Goal: Task Accomplishment & Management: Manage account settings

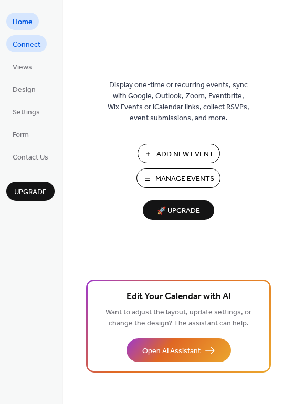
click at [20, 47] on span "Connect" at bounding box center [27, 44] width 28 height 11
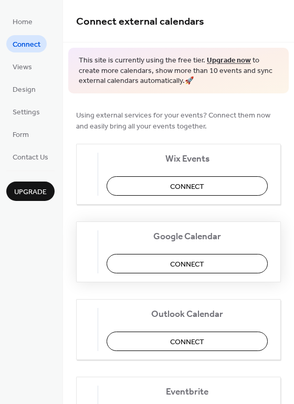
click at [204, 262] on span "Connect" at bounding box center [187, 264] width 34 height 11
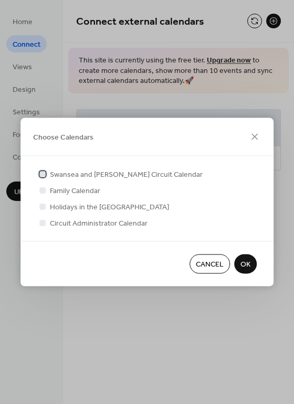
click at [43, 173] on div at bounding box center [42, 174] width 6 height 6
click at [242, 262] on span "OK" at bounding box center [246, 264] width 10 height 11
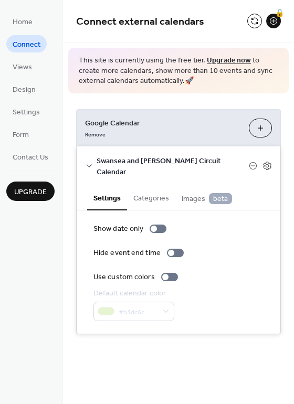
click at [150, 188] on button "Categories" at bounding box center [151, 197] width 48 height 24
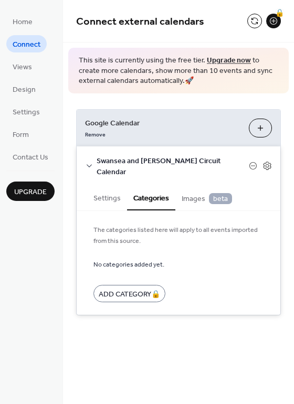
click at [109, 188] on button "Settings" at bounding box center [107, 197] width 40 height 24
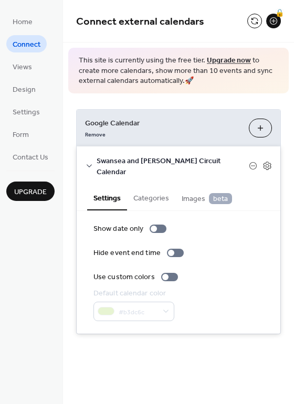
click at [85, 162] on icon at bounding box center [89, 166] width 8 height 8
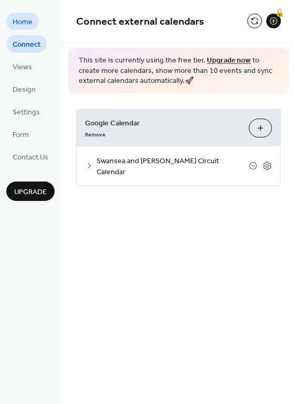
click at [18, 20] on span "Home" at bounding box center [23, 22] width 20 height 11
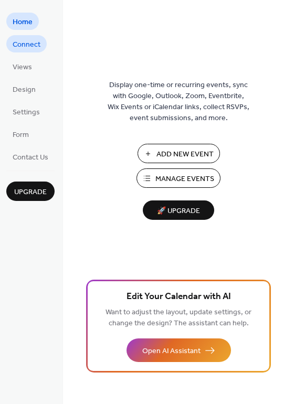
click at [18, 36] on link "Connect" at bounding box center [26, 43] width 40 height 17
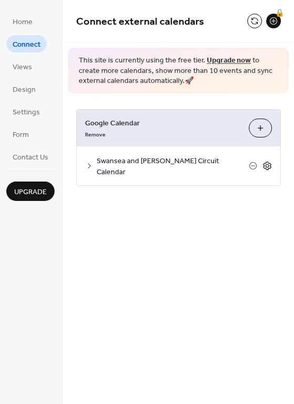
click at [268, 161] on icon at bounding box center [267, 165] width 9 height 9
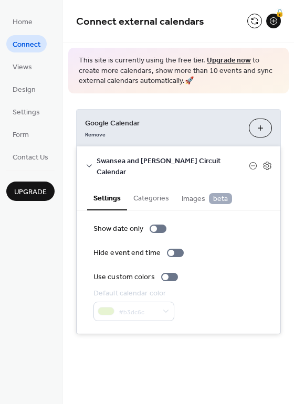
click at [147, 186] on button "Categories" at bounding box center [151, 197] width 48 height 24
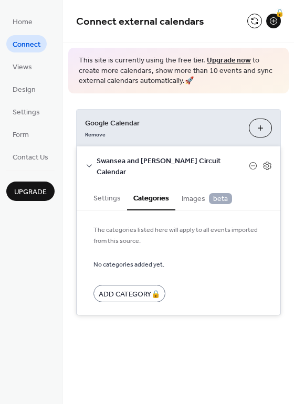
click at [193, 193] on span "Images beta" at bounding box center [207, 199] width 50 height 12
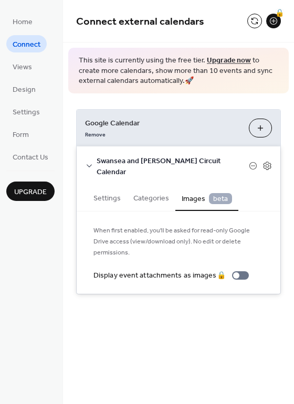
click at [100, 192] on button "Settings" at bounding box center [107, 197] width 40 height 24
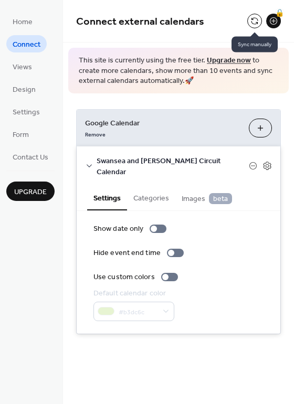
click at [254, 19] on button at bounding box center [254, 21] width 15 height 15
click at [166, 274] on div at bounding box center [165, 277] width 6 height 6
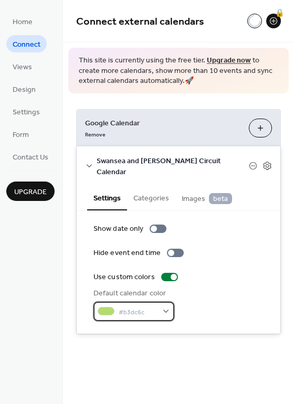
click at [149, 307] on span "#b3dc6c" at bounding box center [138, 312] width 39 height 11
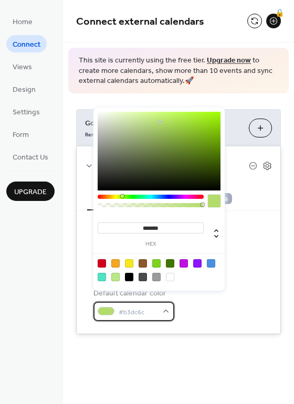
click at [151, 307] on span "#b3dc6c" at bounding box center [138, 312] width 39 height 11
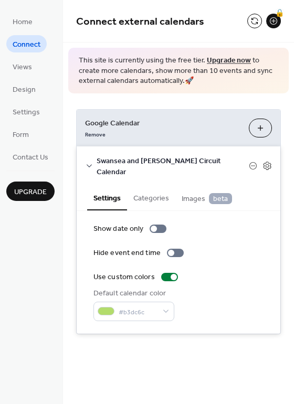
click at [199, 326] on div "Google Calendar Remove Choose Calendars Swansea and Gower Circuit Calendar Sett…" at bounding box center [178, 221] width 231 height 257
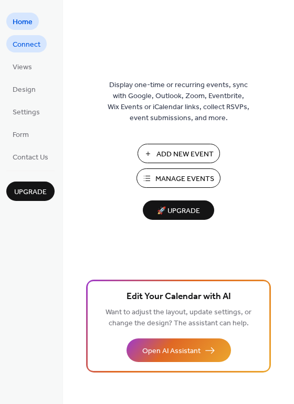
click at [21, 49] on span "Connect" at bounding box center [27, 44] width 28 height 11
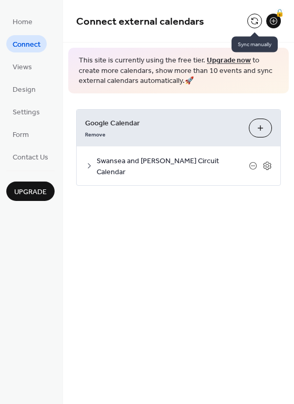
click at [258, 17] on button at bounding box center [254, 21] width 15 height 15
